Goal: Navigation & Orientation: Find specific page/section

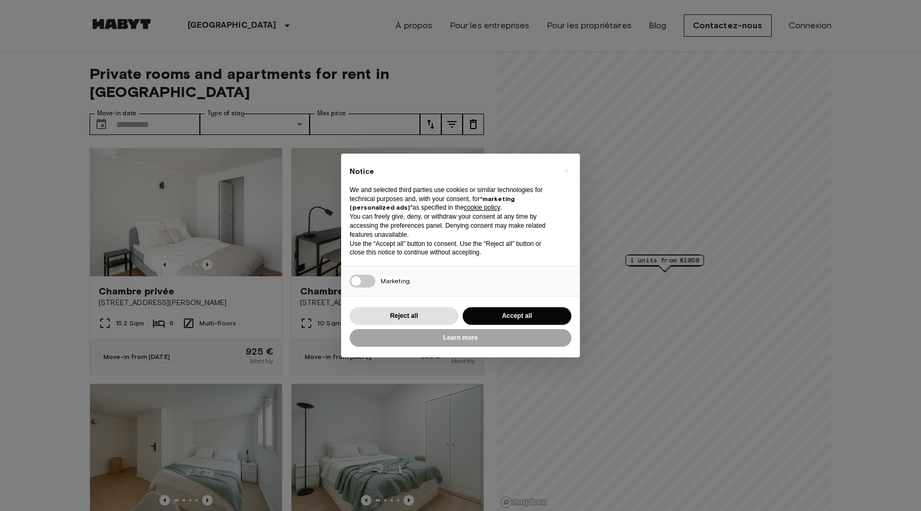
scroll to position [31, 0]
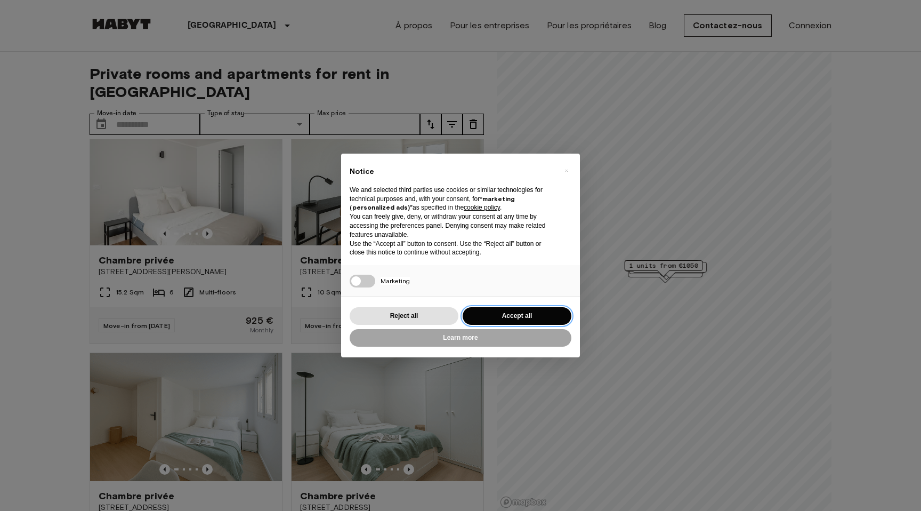
click at [474, 314] on button "Accept all" at bounding box center [517, 316] width 109 height 18
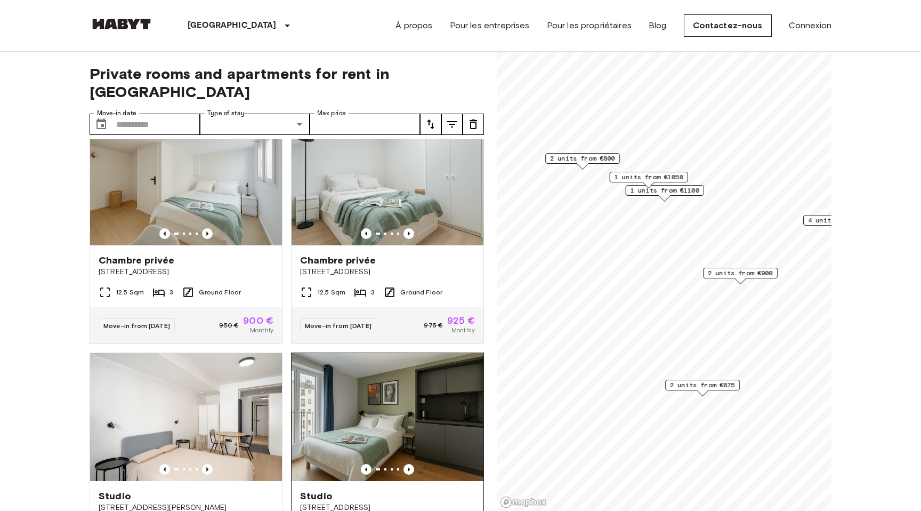
scroll to position [253, 0]
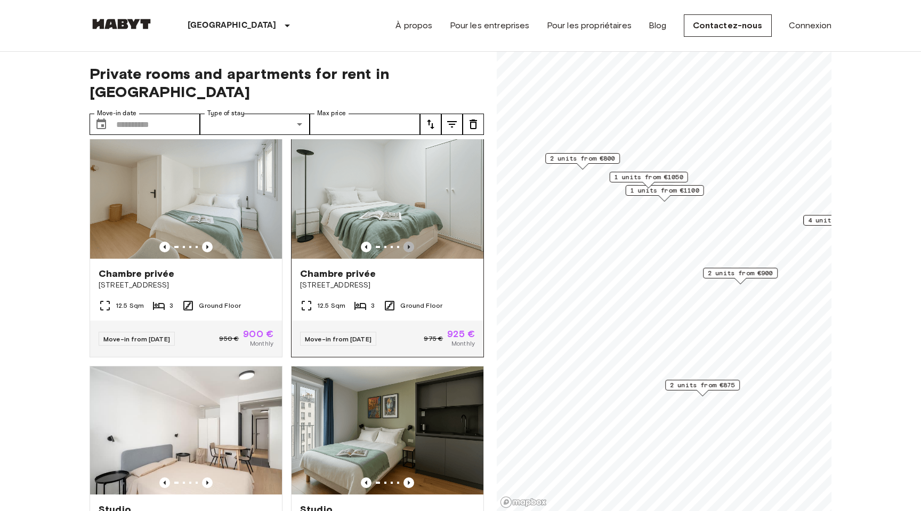
click at [407, 242] on icon "Previous image" at bounding box center [409, 247] width 11 height 11
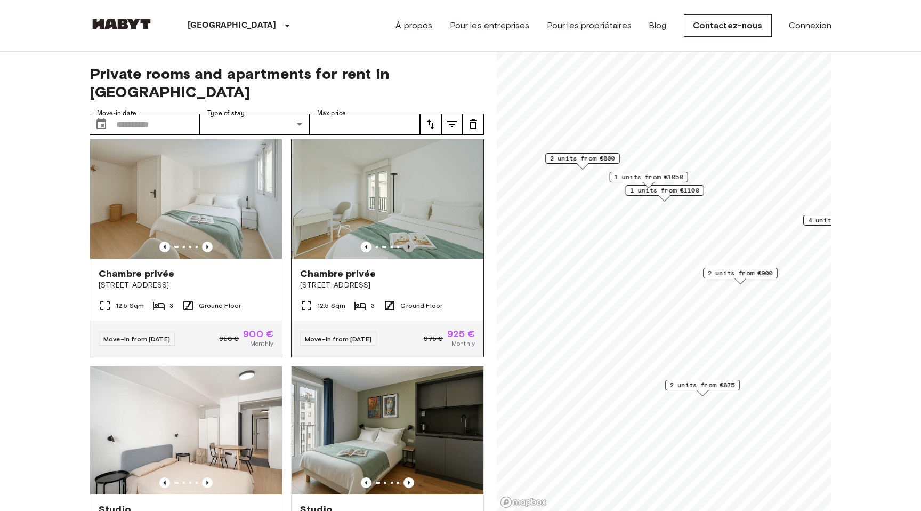
click at [407, 242] on icon "Previous image" at bounding box center [409, 247] width 11 height 11
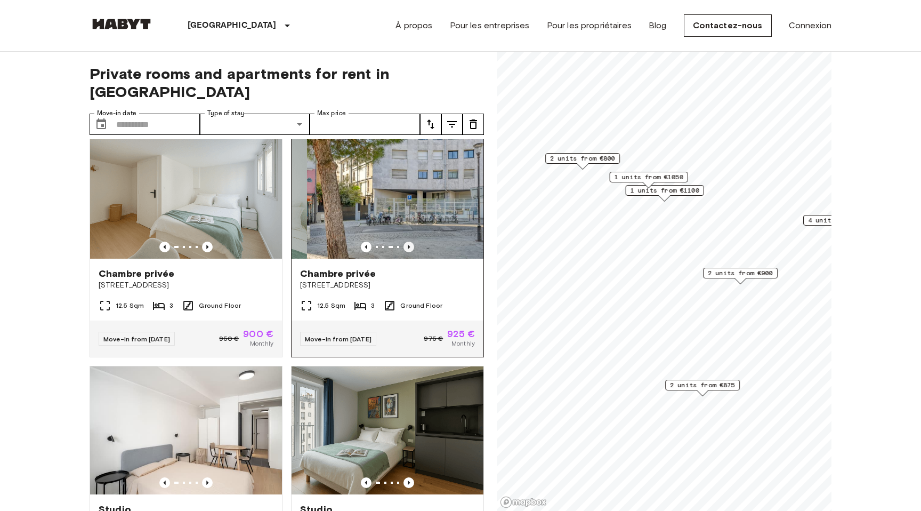
click at [407, 242] on icon "Previous image" at bounding box center [409, 247] width 11 height 11
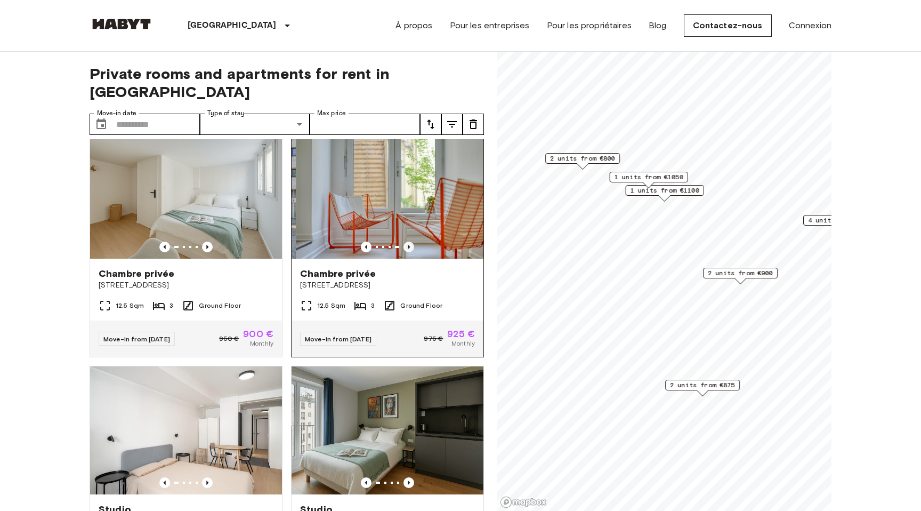
click at [407, 242] on icon "Previous image" at bounding box center [409, 247] width 11 height 11
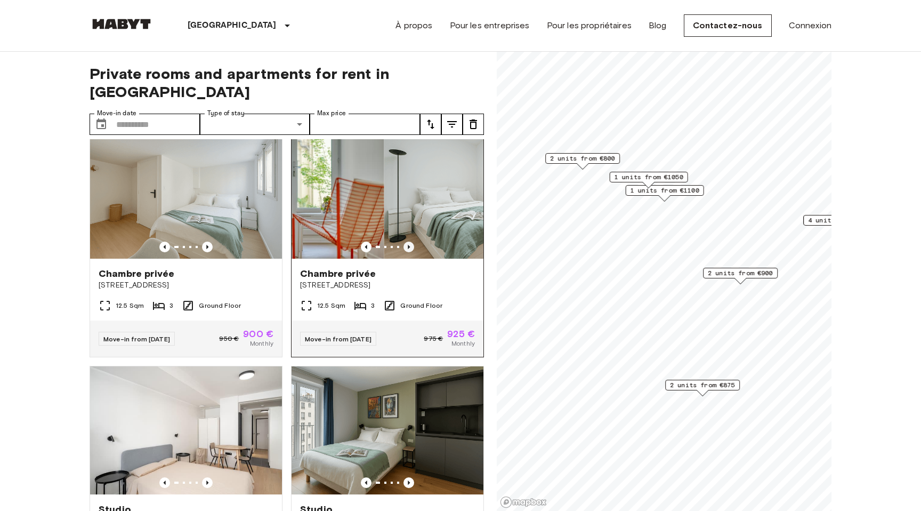
click at [407, 242] on icon "Previous image" at bounding box center [409, 247] width 11 height 11
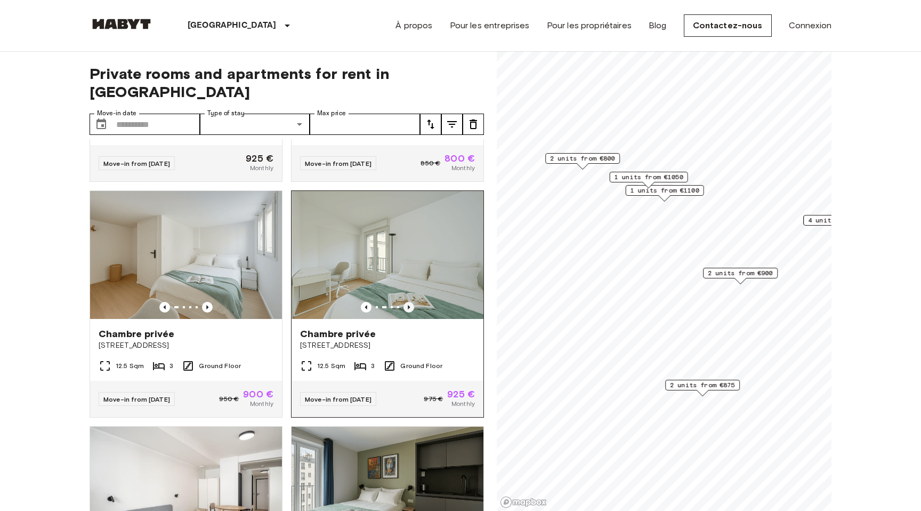
scroll to position [177, 0]
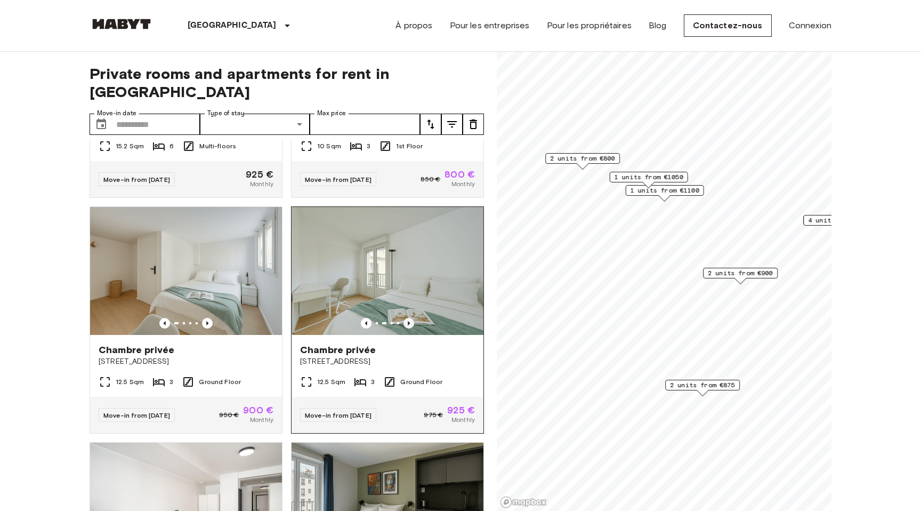
click at [409, 318] on icon "Previous image" at bounding box center [409, 323] width 11 height 11
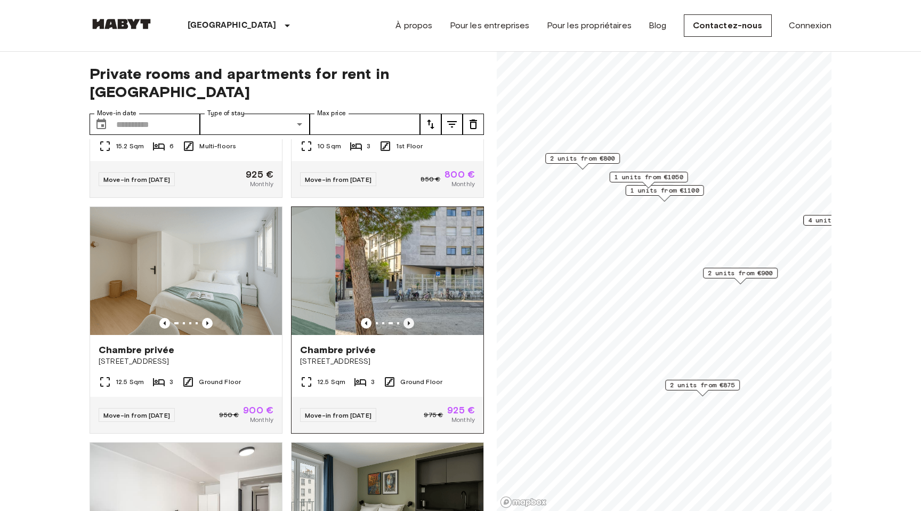
click at [409, 318] on icon "Previous image" at bounding box center [409, 323] width 11 height 11
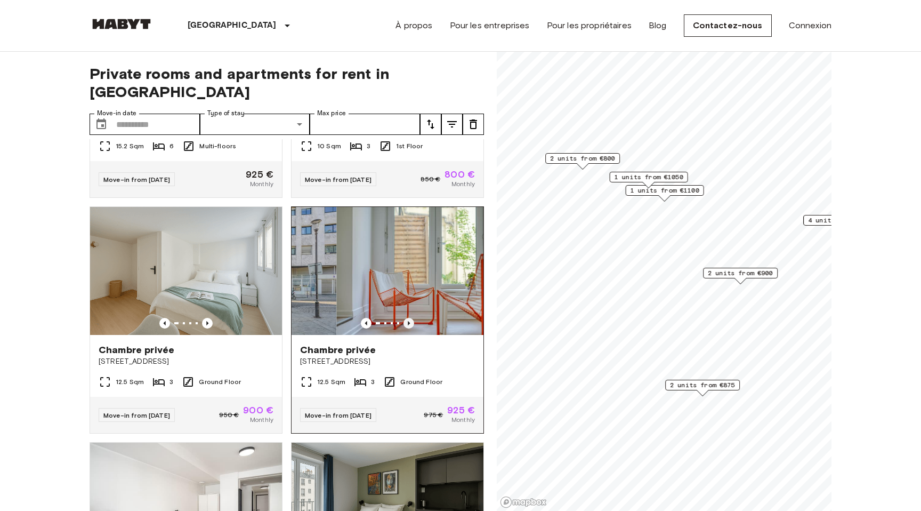
click at [409, 318] on icon "Previous image" at bounding box center [409, 323] width 11 height 11
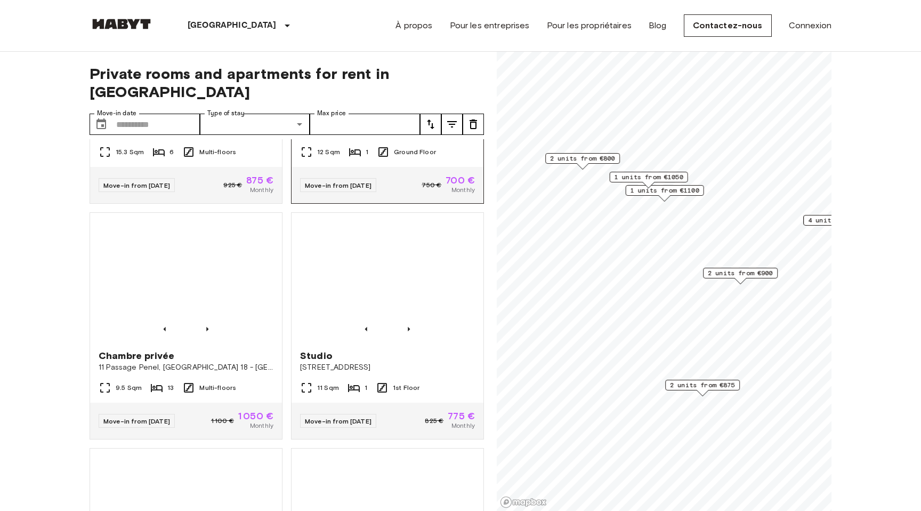
scroll to position [1045, 0]
